Goal: Transaction & Acquisition: Obtain resource

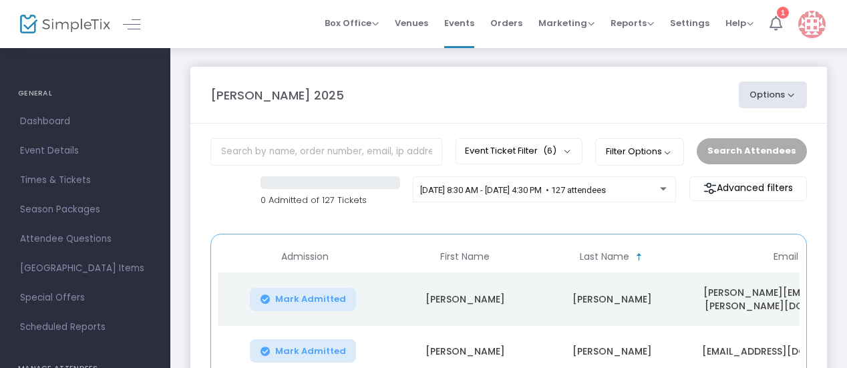
click at [785, 25] on li "1" at bounding box center [776, 24] width 29 height 48
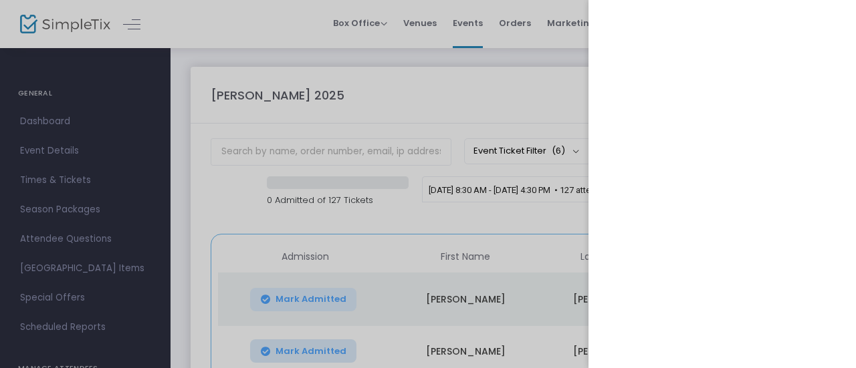
click at [66, 236] on div at bounding box center [428, 184] width 856 height 368
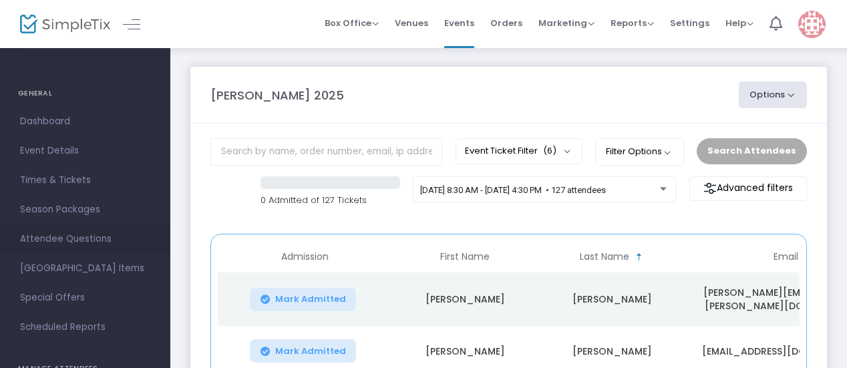
click at [66, 238] on span "Attendee Questions" at bounding box center [85, 239] width 130 height 17
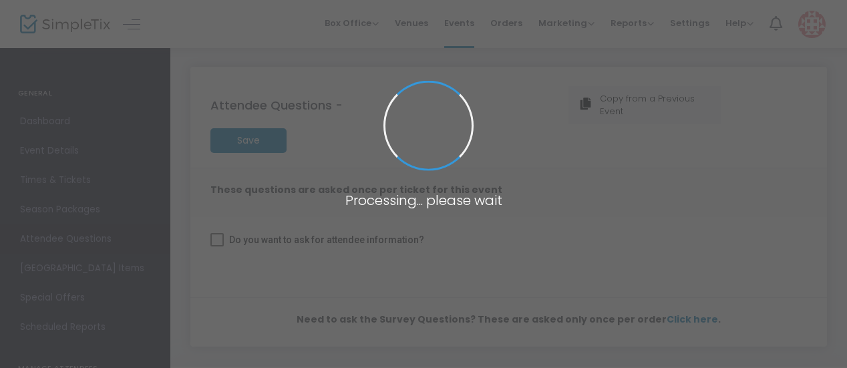
checkbox input "true"
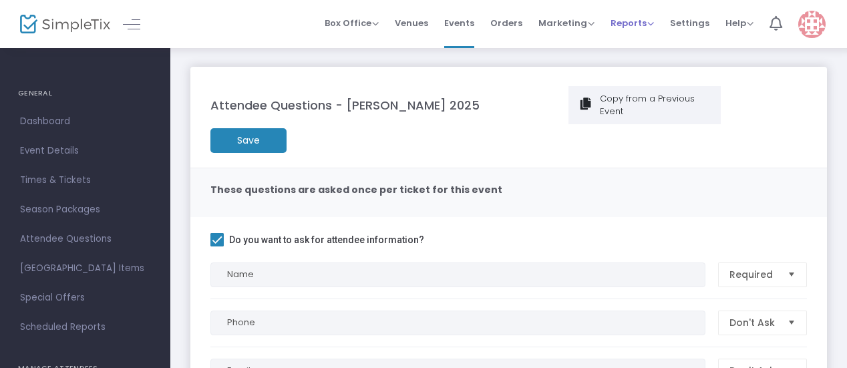
click at [634, 22] on span "Reports" at bounding box center [632, 23] width 43 height 13
click at [648, 45] on li "Analytics" at bounding box center [654, 44] width 87 height 26
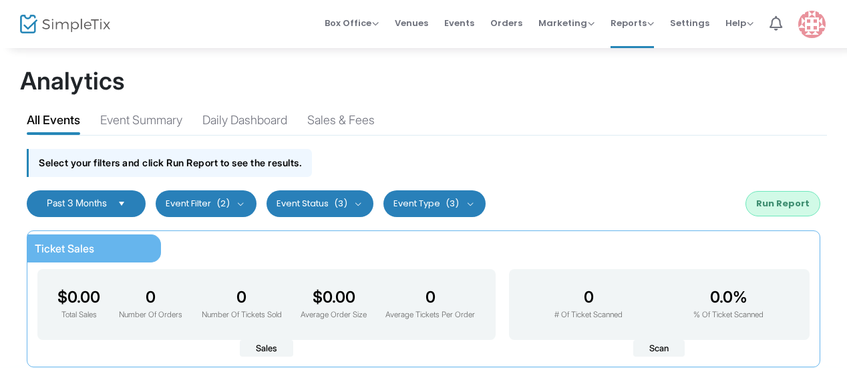
drag, startPoint x: 98, startPoint y: 199, endPoint x: 158, endPoint y: 189, distance: 60.2
click at [98, 199] on span "Past 3 Months" at bounding box center [77, 202] width 60 height 11
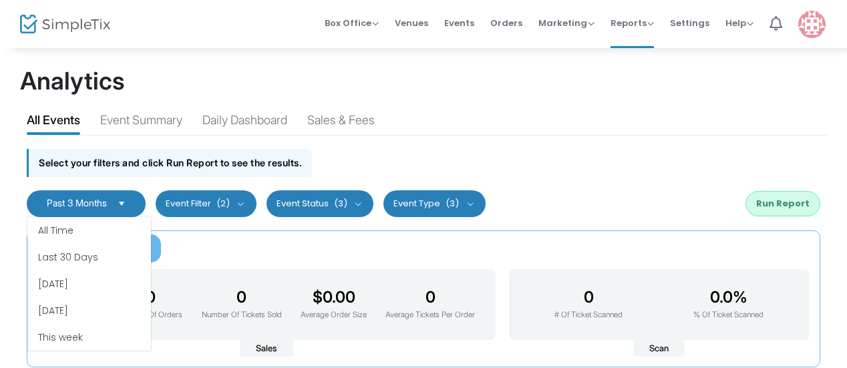
scroll to position [80, 0]
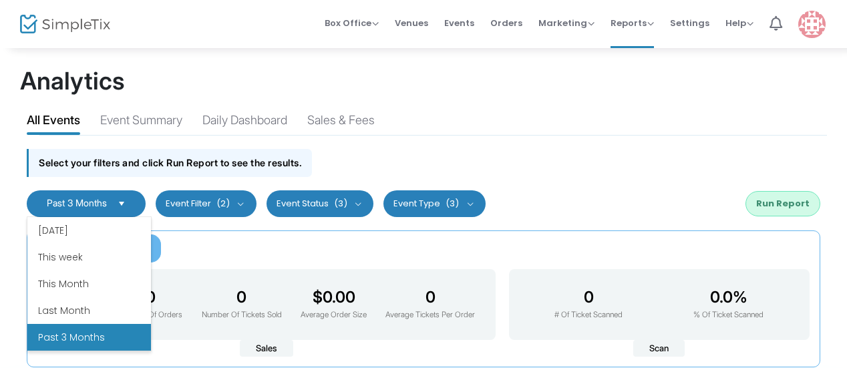
click at [78, 336] on li "Past 3 Months" at bounding box center [89, 337] width 124 height 27
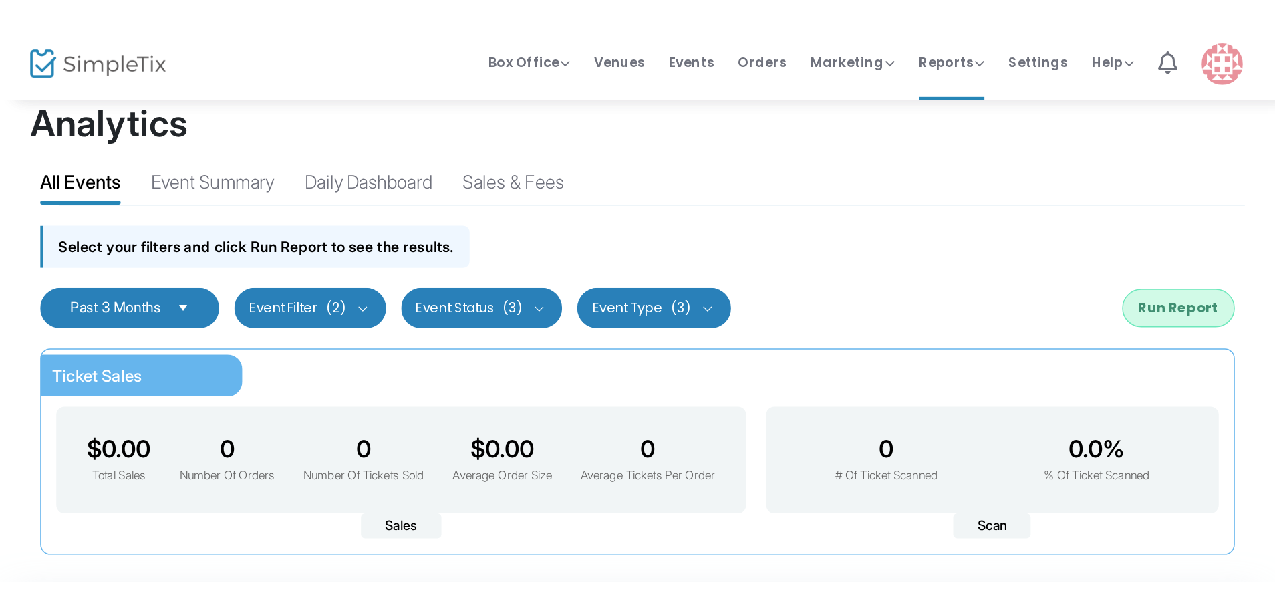
scroll to position [0, 0]
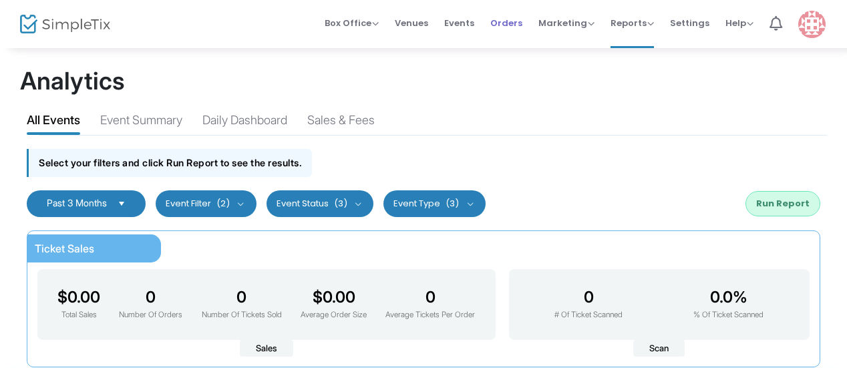
click at [521, 23] on span "Orders" at bounding box center [507, 23] width 32 height 34
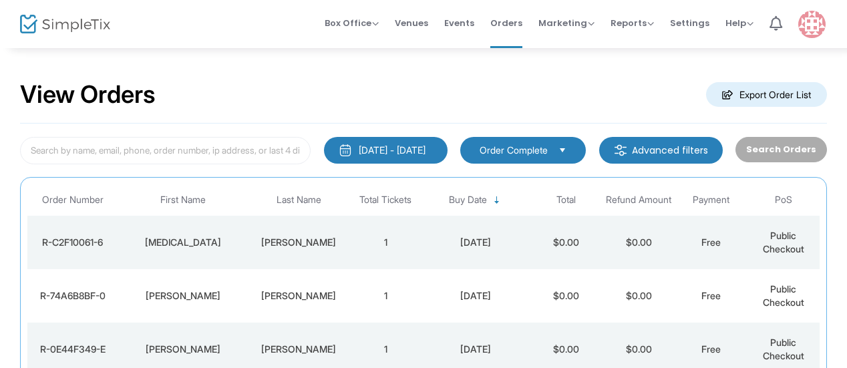
click at [769, 93] on m-button "Export Order List" at bounding box center [766, 94] width 121 height 25
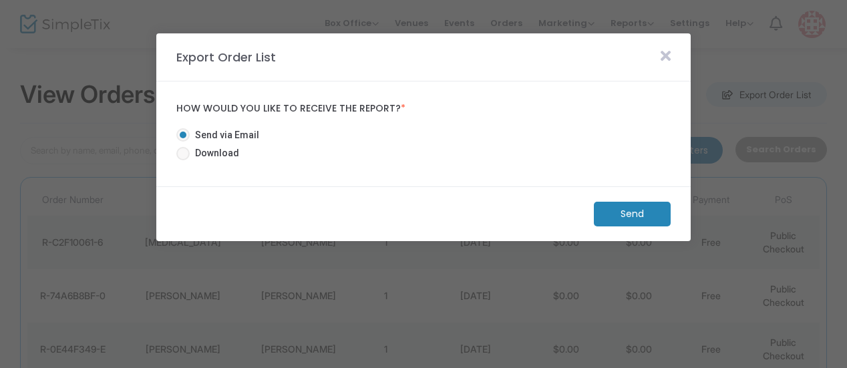
click at [177, 148] on span at bounding box center [182, 153] width 13 height 13
click at [182, 160] on input "Download" at bounding box center [182, 160] width 1 height 1
radio input "true"
click at [579, 208] on m-button "Download" at bounding box center [621, 214] width 100 height 25
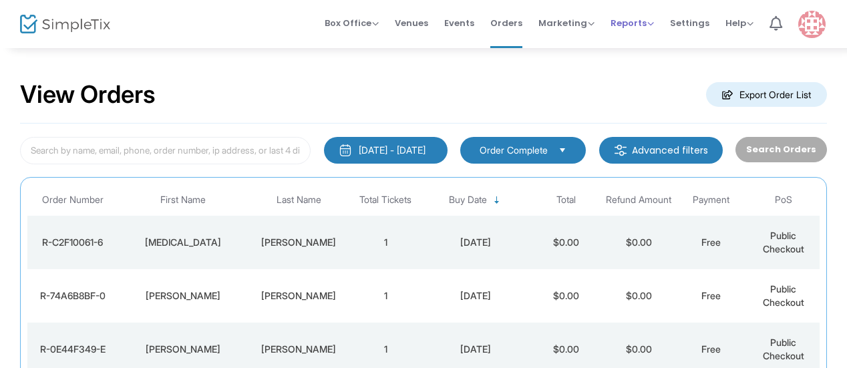
click at [644, 23] on span "Reports" at bounding box center [632, 23] width 43 height 13
click at [637, 17] on span "Reports" at bounding box center [632, 23] width 43 height 13
click at [698, 21] on span "Settings" at bounding box center [689, 23] width 39 height 34
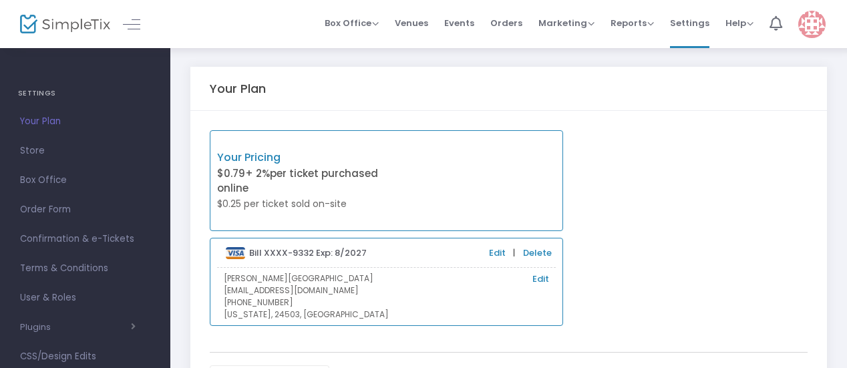
click at [504, 27] on span "Orders" at bounding box center [507, 23] width 32 height 34
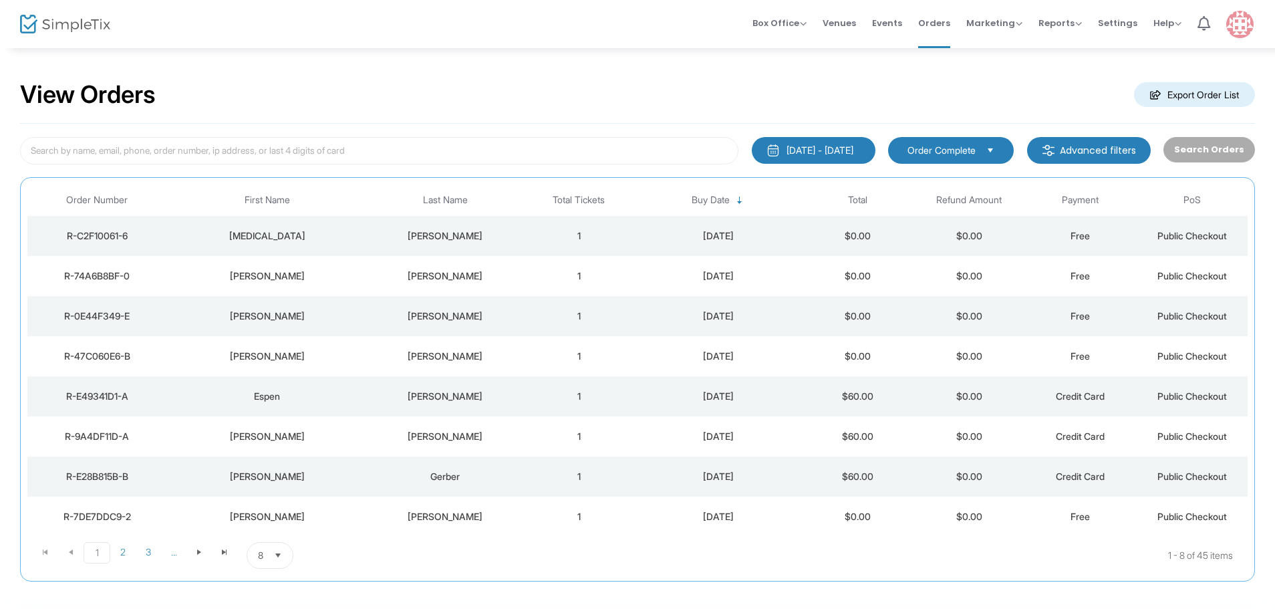
click at [855, 94] on m-button "Export Order List" at bounding box center [1194, 94] width 121 height 25
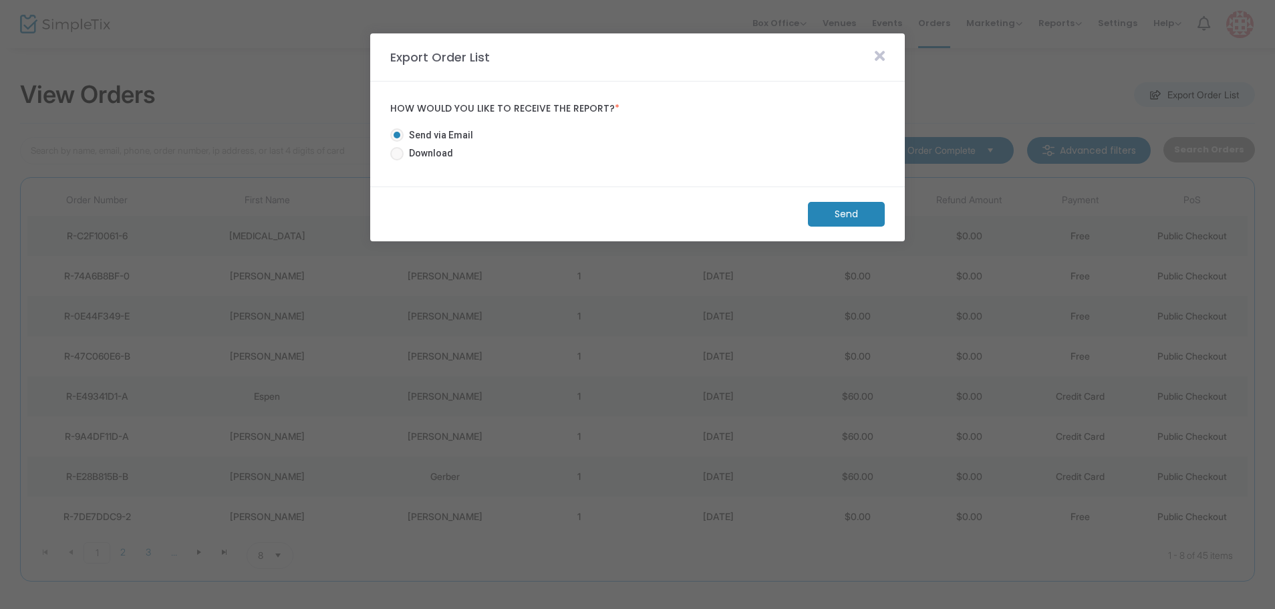
click at [422, 158] on span "Download" at bounding box center [428, 153] width 49 height 14
click at [397, 160] on input "Download" at bounding box center [396, 160] width 1 height 1
radio input "true"
click at [855, 227] on m-panel-footer "Download" at bounding box center [637, 213] width 535 height 55
click at [855, 214] on m-button "Download" at bounding box center [835, 214] width 100 height 25
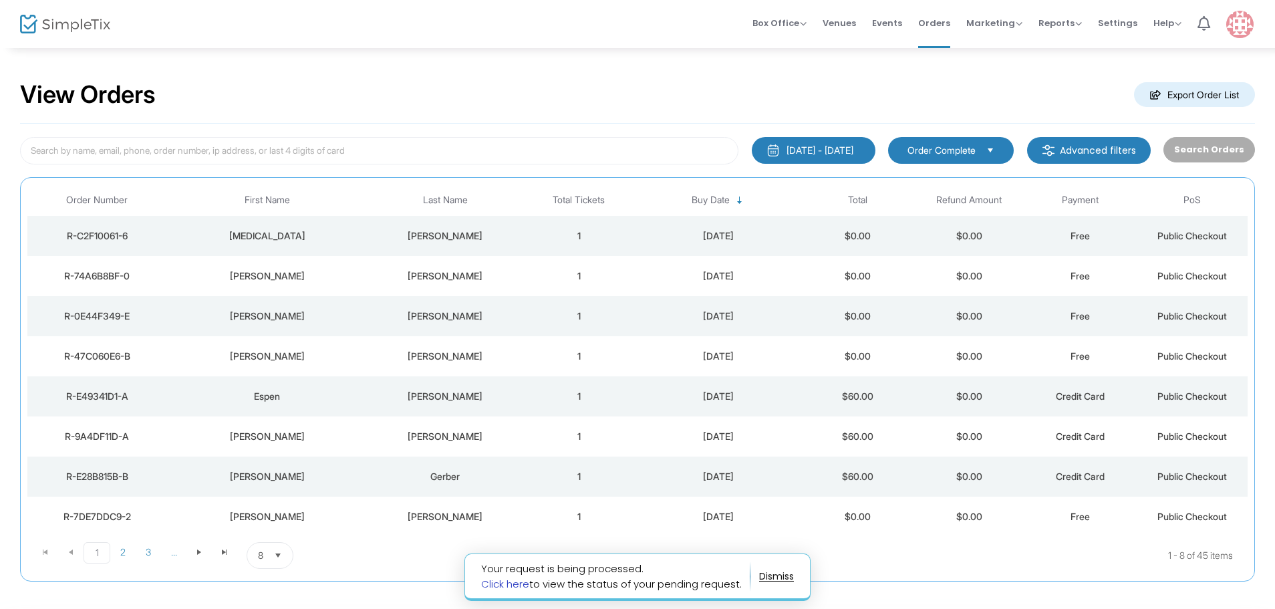
click at [487, 368] on link "Click here" at bounding box center [505, 584] width 48 height 14
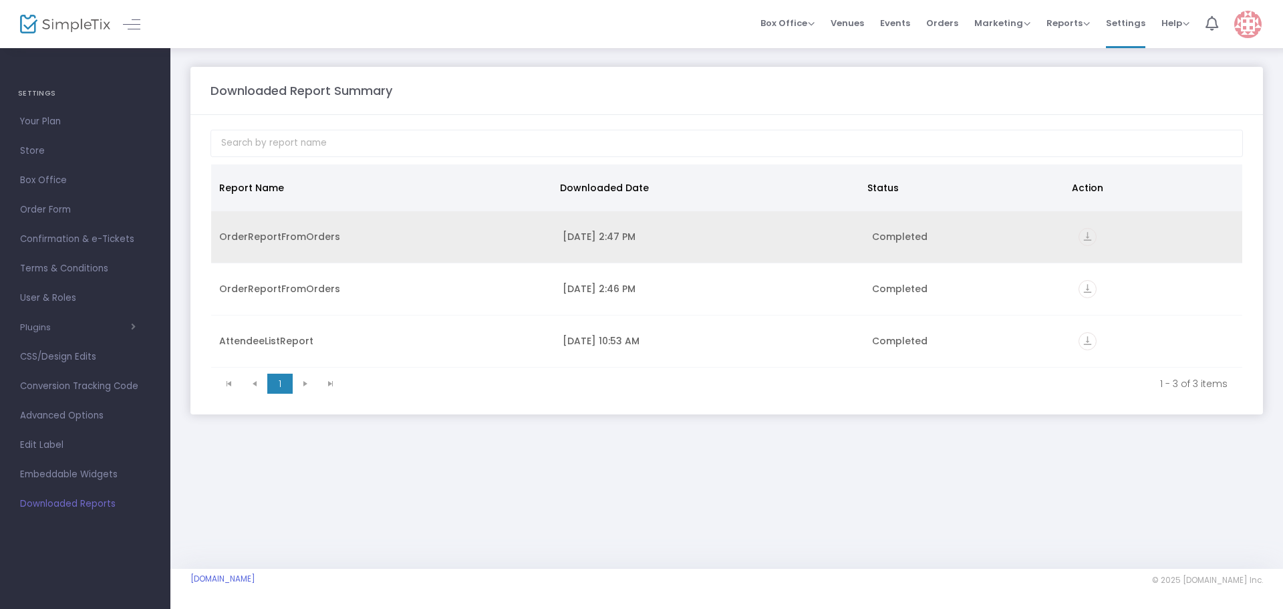
click at [1082, 234] on icon "vertical_align_bottom" at bounding box center [1088, 237] width 18 height 18
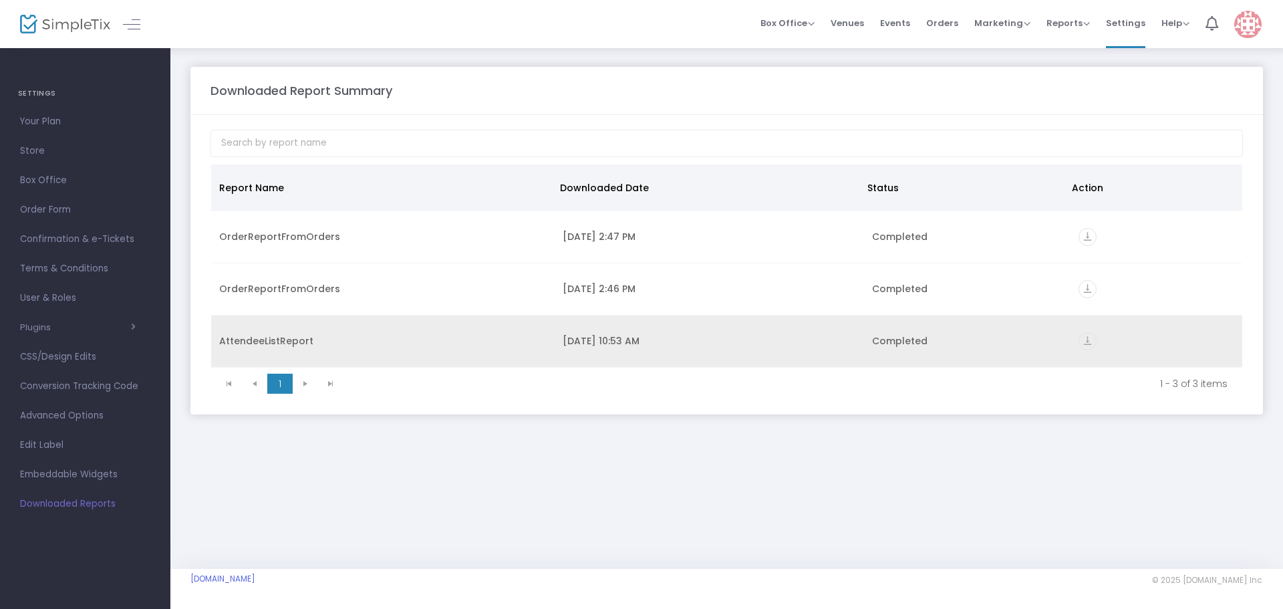
click at [343, 356] on td "AttendeeListReport" at bounding box center [383, 341] width 344 height 52
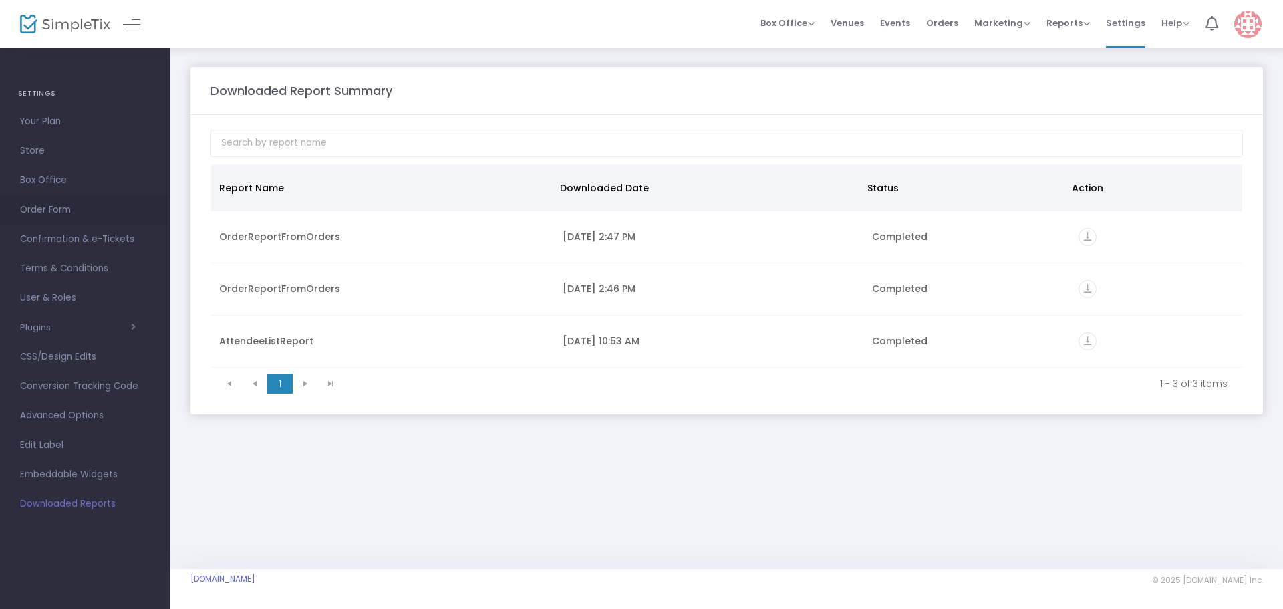
click at [69, 209] on span "Order Form" at bounding box center [85, 209] width 130 height 17
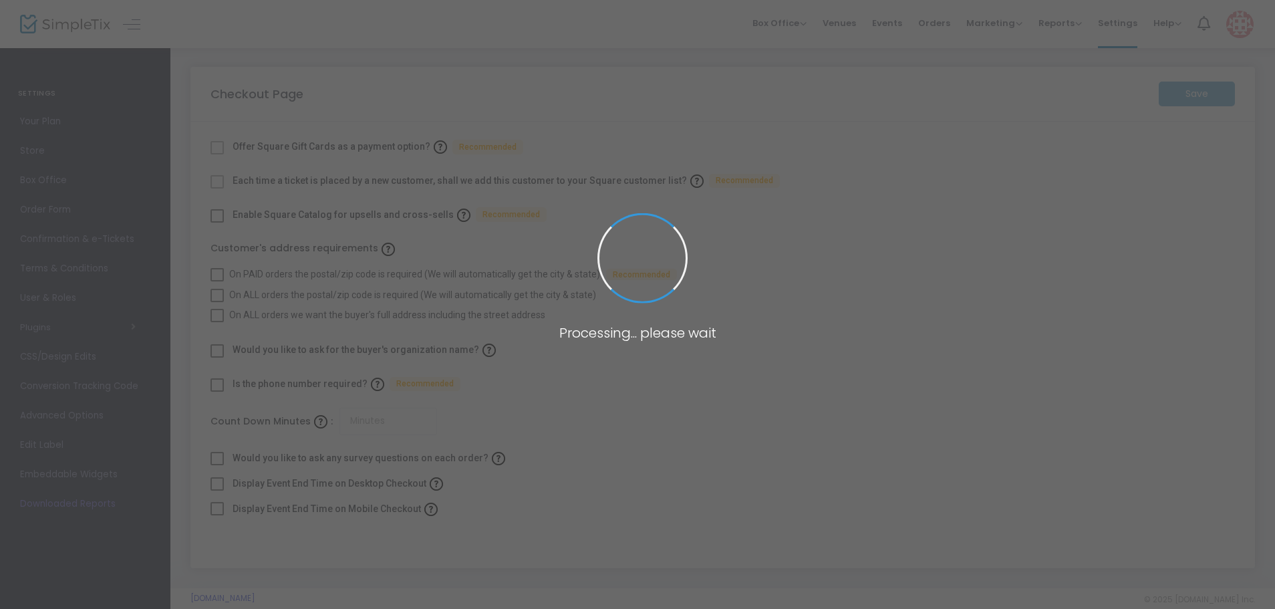
checkbox input "true"
type input "45"
checkbox input "true"
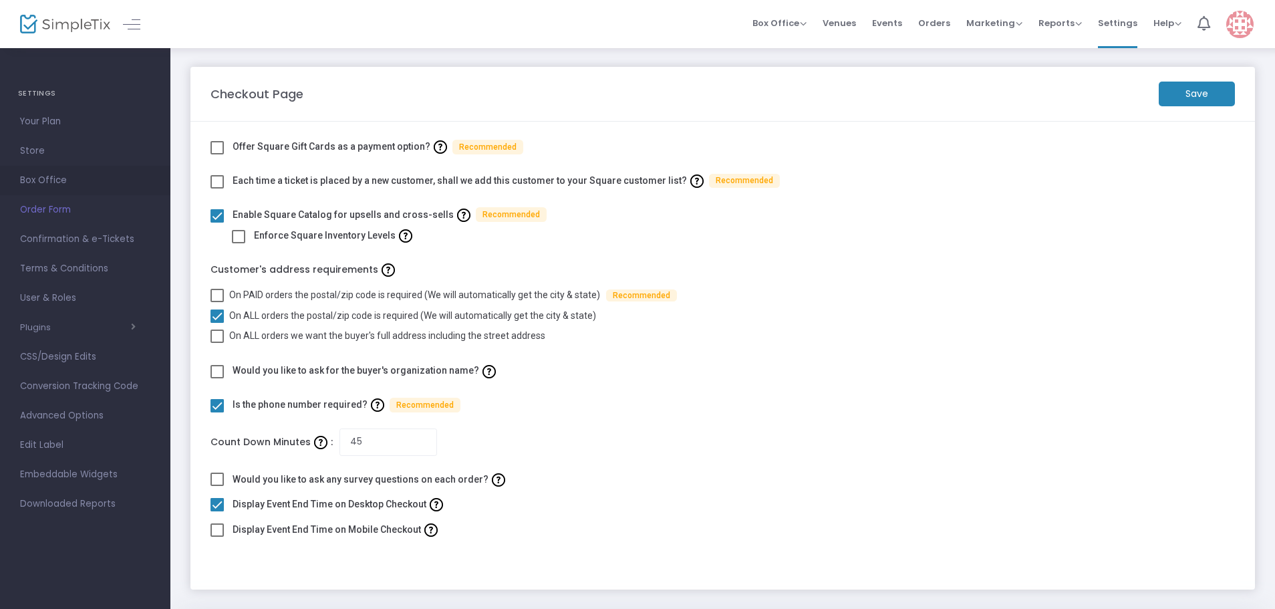
click at [35, 177] on span "Box Office" at bounding box center [85, 180] width 130 height 17
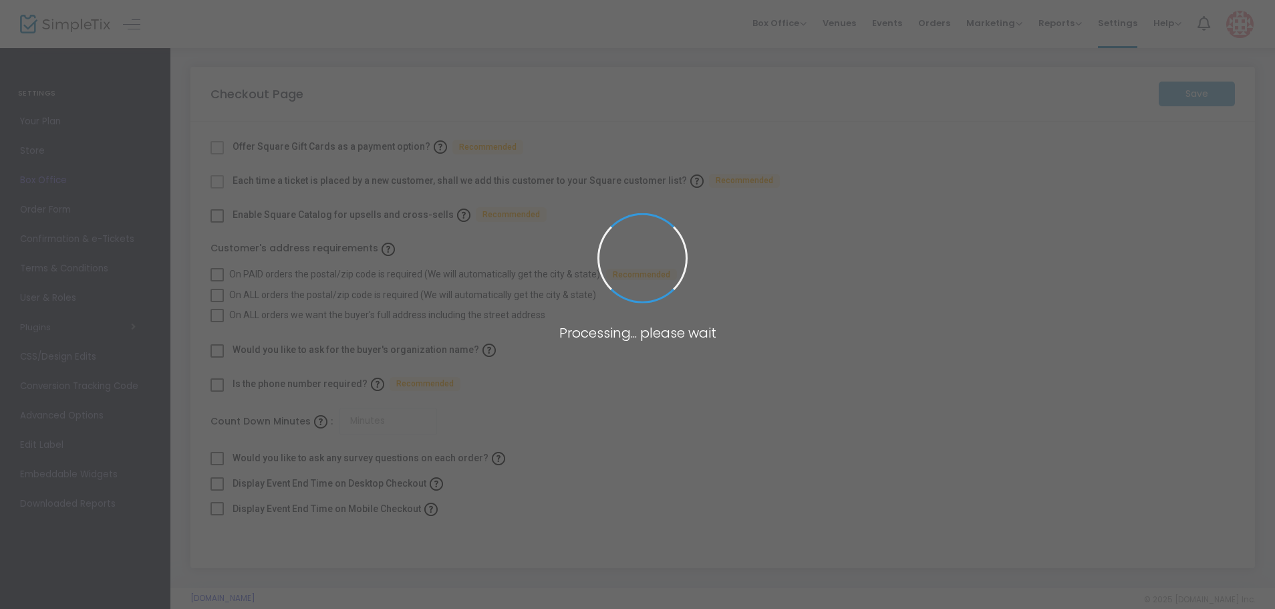
checkbox input "true"
type input "45"
checkbox input "true"
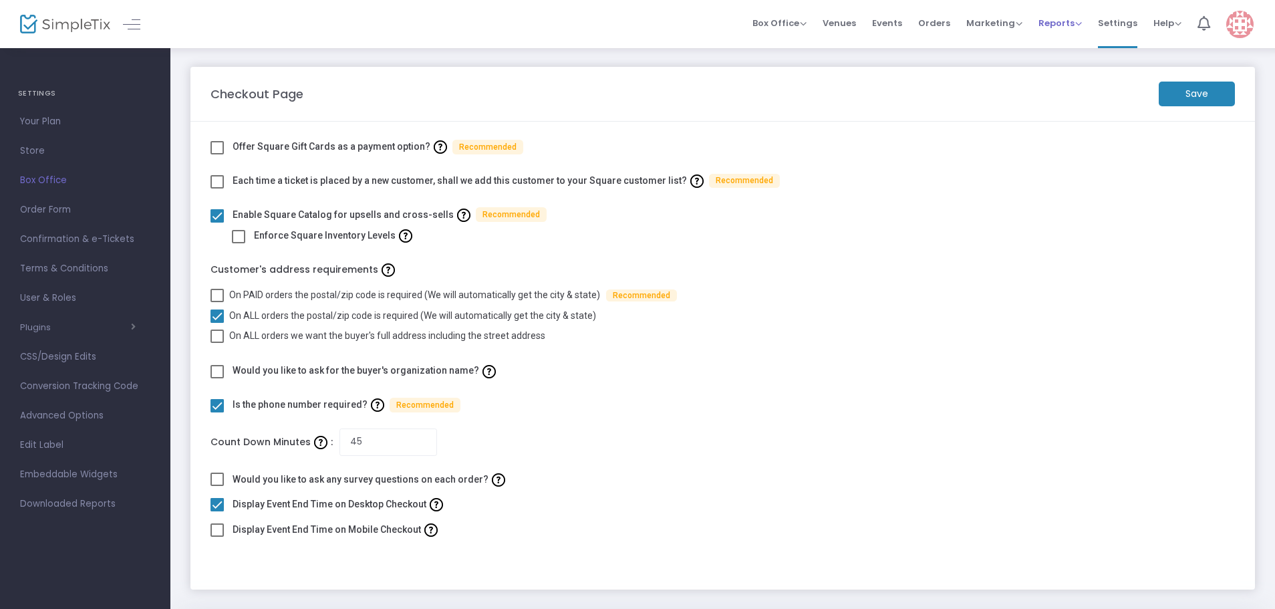
click at [1071, 21] on span "Reports" at bounding box center [1060, 23] width 43 height 13
click at [1077, 70] on li "Sales Reports" at bounding box center [1082, 71] width 87 height 26
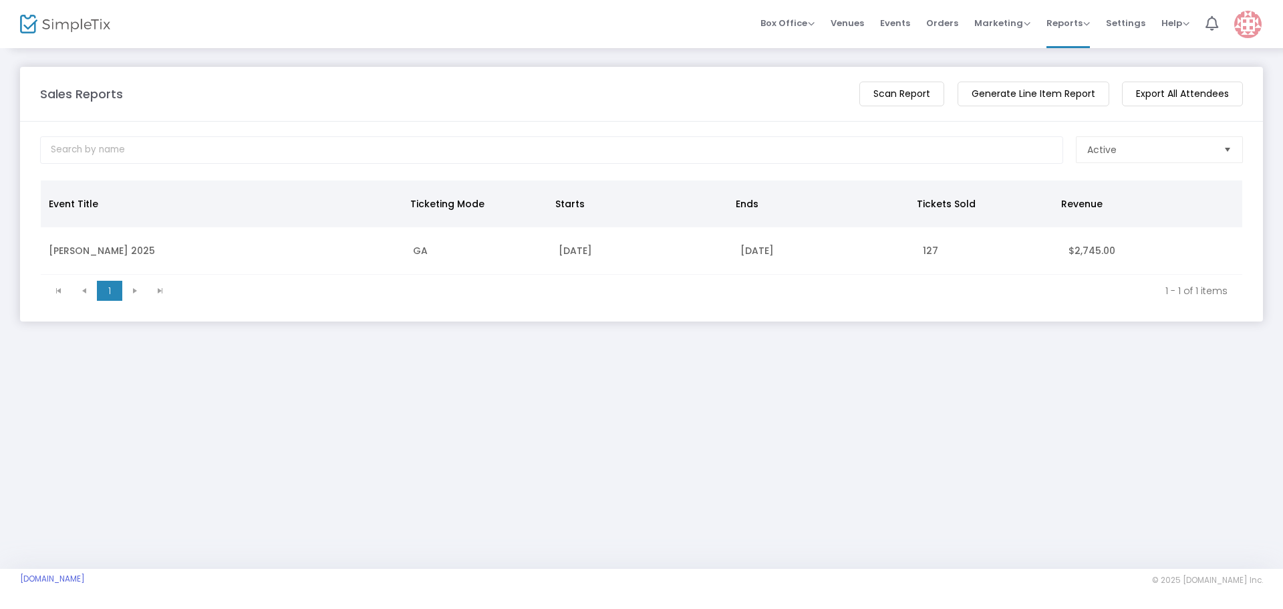
click at [1186, 91] on m-button "Export All Attendees" at bounding box center [1182, 94] width 121 height 25
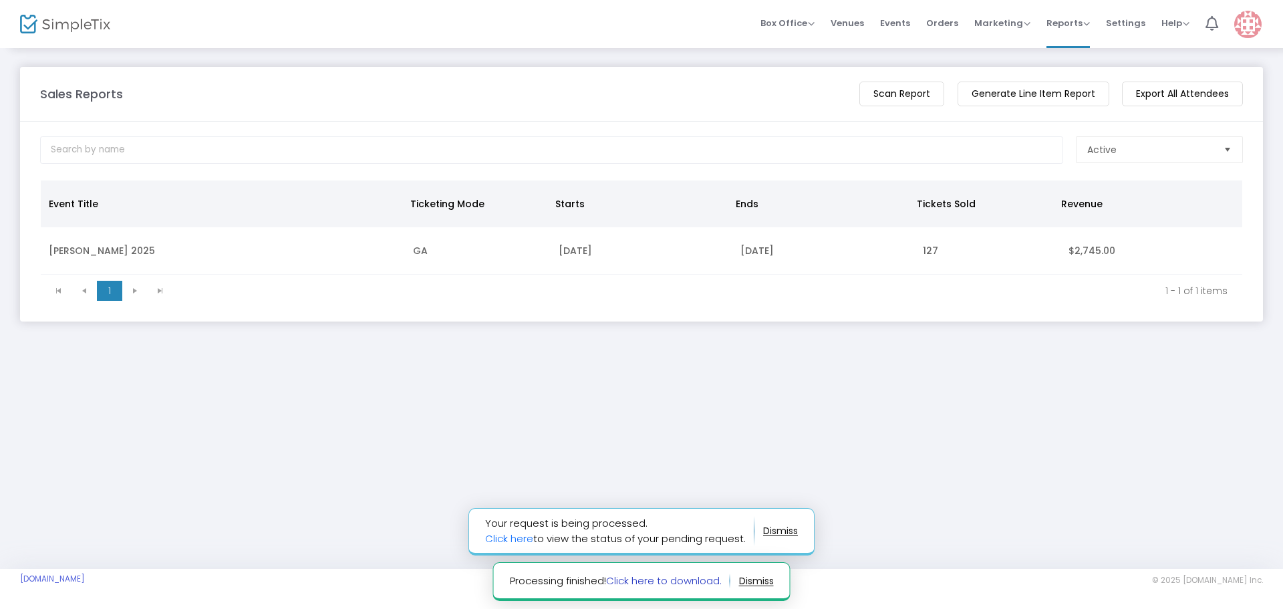
click at [682, 579] on link "Click here to download." at bounding box center [664, 580] width 116 height 14
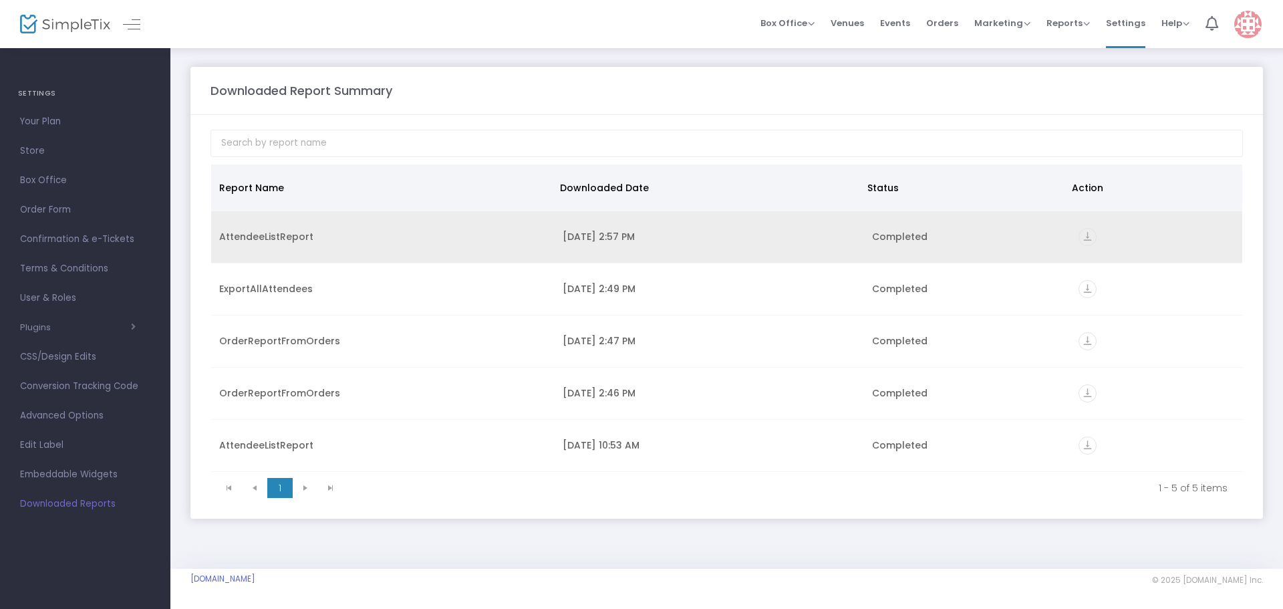
click at [381, 235] on div "AttendeeListReport" at bounding box center [383, 236] width 328 height 13
click at [1094, 237] on icon "vertical_align_bottom" at bounding box center [1088, 237] width 18 height 18
click at [463, 221] on td "AttendeeListReport" at bounding box center [383, 237] width 344 height 52
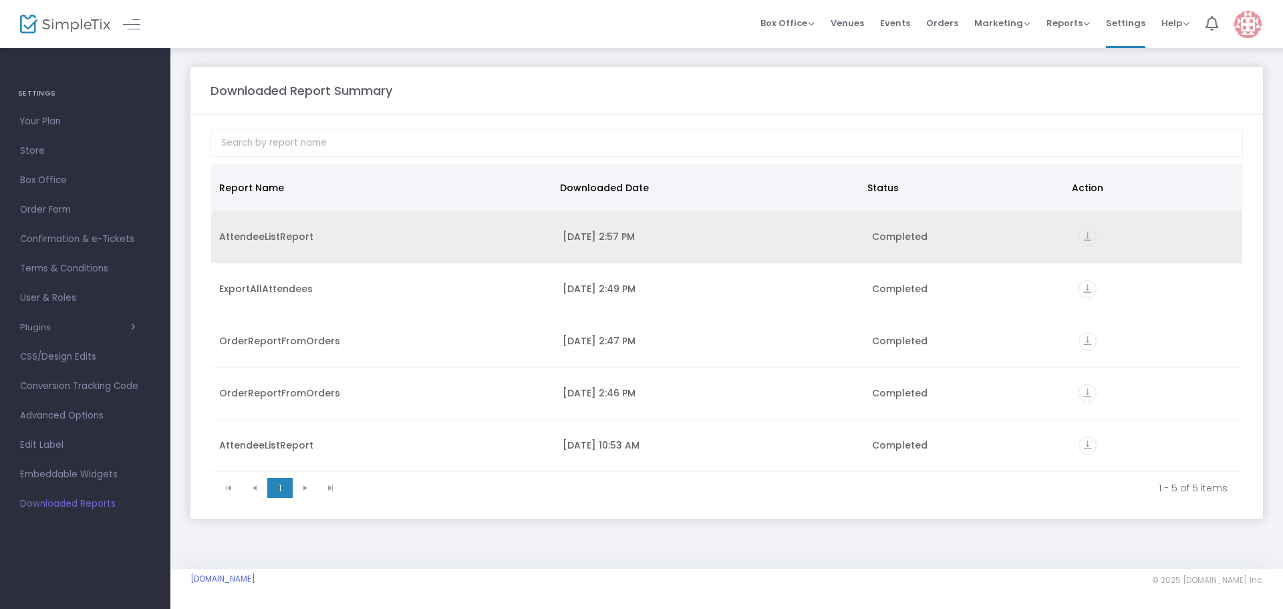
drag, startPoint x: 472, startPoint y: 233, endPoint x: 420, endPoint y: 236, distance: 51.6
click at [420, 236] on div "AttendeeListReport" at bounding box center [383, 236] width 328 height 13
click at [277, 241] on div "AttendeeListReport" at bounding box center [383, 236] width 328 height 13
